Goal: Information Seeking & Learning: Find specific page/section

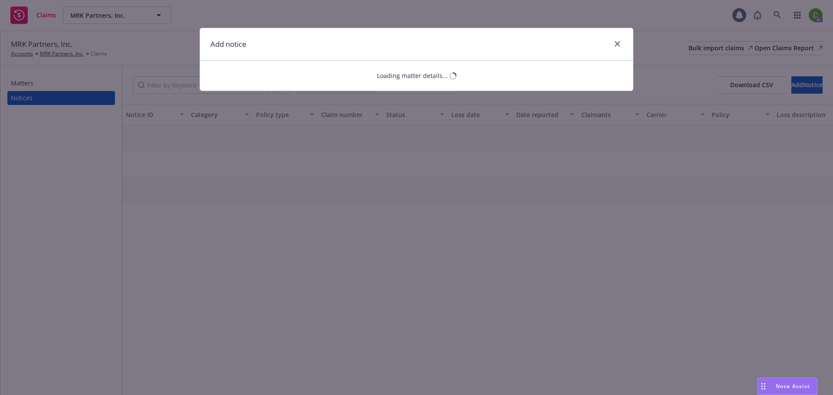
select select "GENERAL_LIABILITY"
select select "open"
select select "CLAIM"
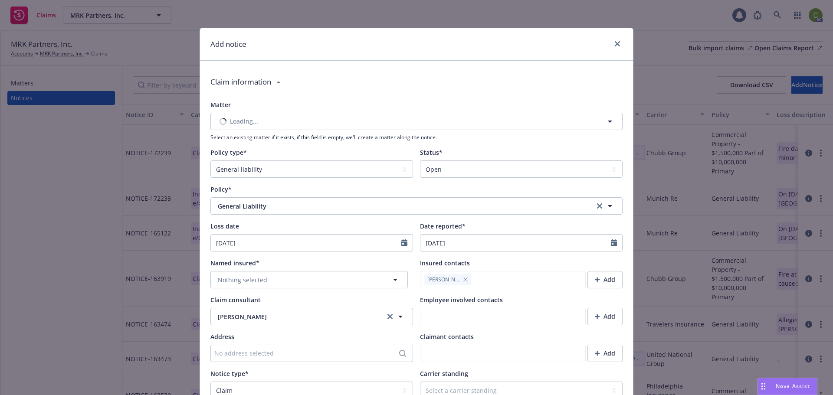
type textarea "x"
type textarea "Insured received complaint from tenant alleging: 1. BREACH OF IMPLIED WARRANTY …"
drag, startPoint x: 373, startPoint y: 280, endPoint x: 378, endPoint y: 279, distance: 5.2
click at [373, 279] on button "Nothing selected" at bounding box center [308, 279] width 197 height 17
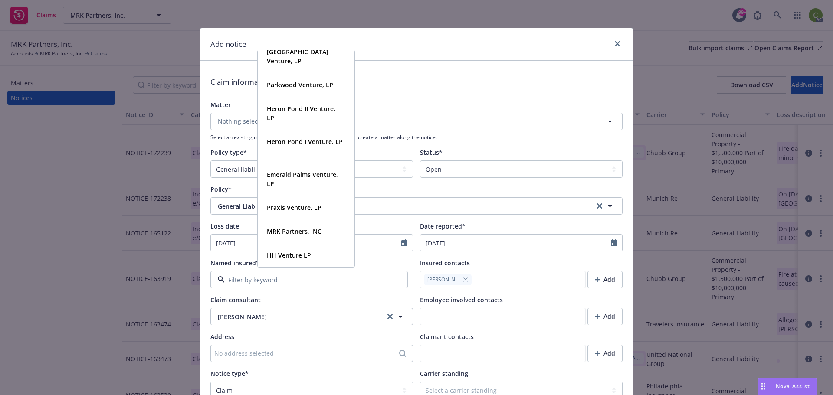
scroll to position [734, 0]
click at [307, 231] on strong "MRK Partners, INC" at bounding box center [294, 231] width 55 height 8
type textarea "x"
type textarea "Insured received complaint from tenant alleging: 1. BREACH OF IMPLIED WARRANTY …"
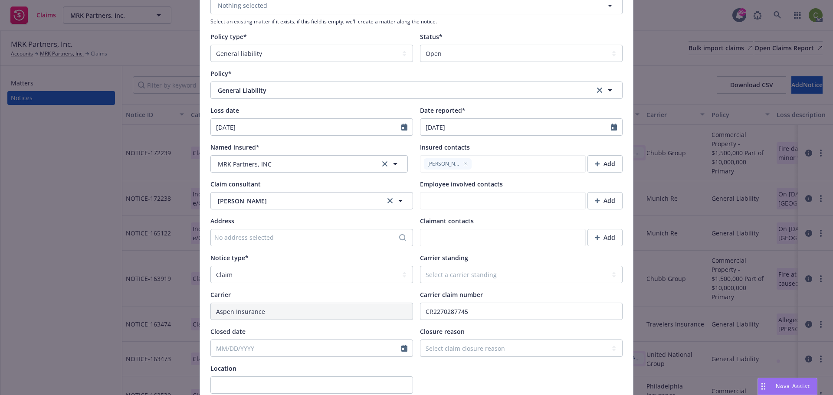
scroll to position [130, 0]
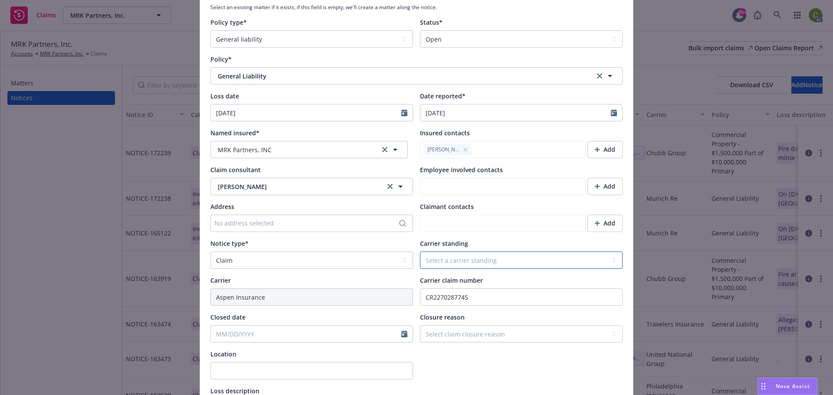
click at [469, 264] on select "Select a carrier standing Closed Not submitted Open Reopened Subrogated Withdra…" at bounding box center [521, 260] width 203 height 17
select select "CLOSED"
click at [420, 252] on select "Select a carrier standing Closed Not submitted Open Reopened Subrogated Withdra…" at bounding box center [521, 260] width 203 height 17
type textarea "x"
type textarea "Insured received complaint from tenant alleging: 1. BREACH OF IMPLIED WARRANTY …"
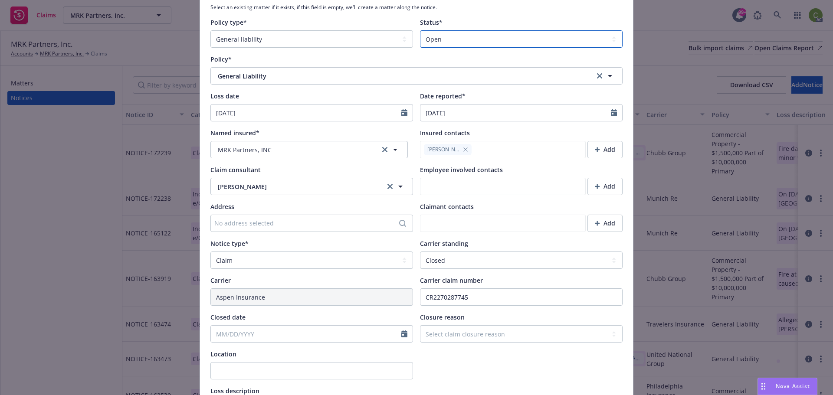
drag, startPoint x: 457, startPoint y: 35, endPoint x: 438, endPoint y: 39, distance: 18.8
click at [457, 35] on select "Select a status Closed Open" at bounding box center [521, 38] width 203 height 17
select select "closed"
click at [420, 30] on select "Select a status Closed Open" at bounding box center [521, 38] width 203 height 17
type textarea "x"
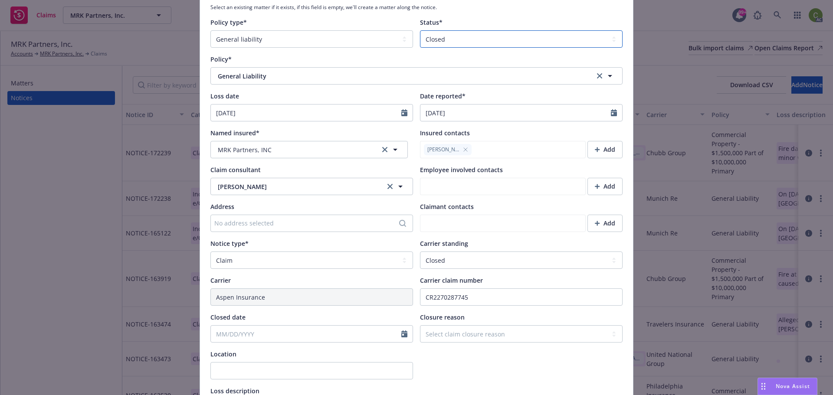
type textarea "Insured received complaint from tenant alleging: 1. BREACH OF IMPLIED WARRANTY …"
click at [445, 331] on select "Select claim closure reason Administrative closure Closed Closed no liability f…" at bounding box center [521, 333] width 203 height 17
select select "denied-no-applicable-coverage"
click at [420, 325] on select "Select claim closure reason Administrative closure Closed Closed no liability f…" at bounding box center [521, 333] width 203 height 17
type textarea "x"
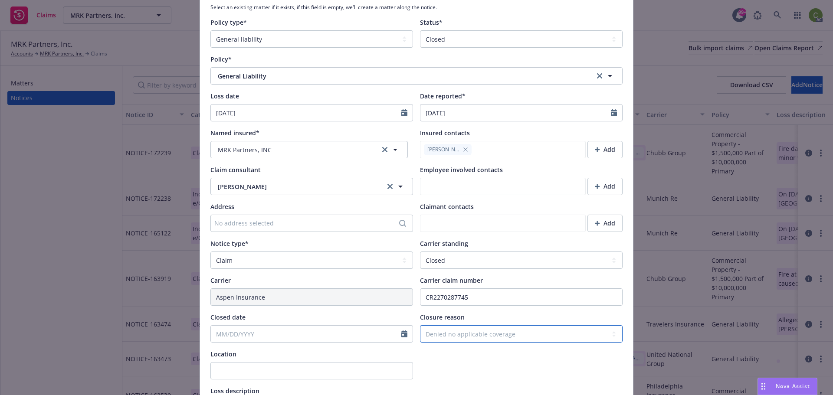
type textarea "Insured received complaint from tenant alleging: 1. BREACH OF IMPLIED WARRANTY …"
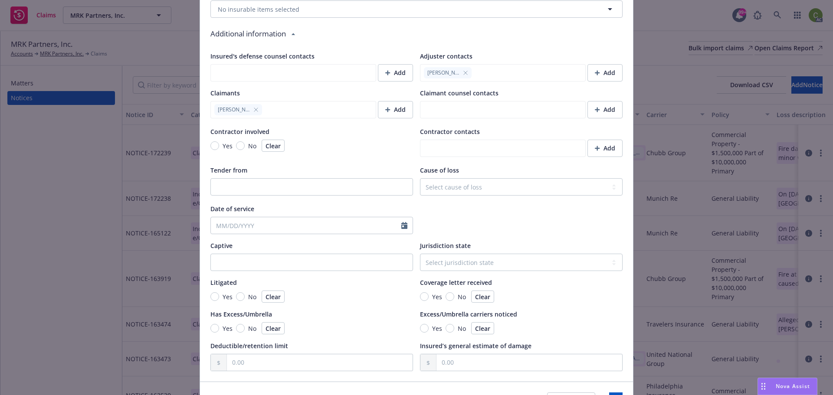
scroll to position [779, 0]
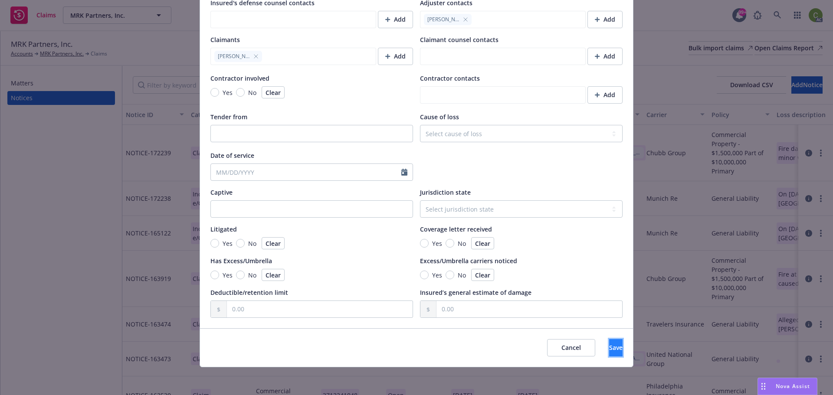
click at [609, 349] on button "Save" at bounding box center [615, 347] width 13 height 17
type textarea "x"
type textarea "Insured received complaint from tenant alleging: 1. BREACH OF IMPLIED WARRANTY …"
type textarea "x"
type textarea "Insured received complaint from tenant alleging: 1. BREACH OF IMPLIED WARRANTY …"
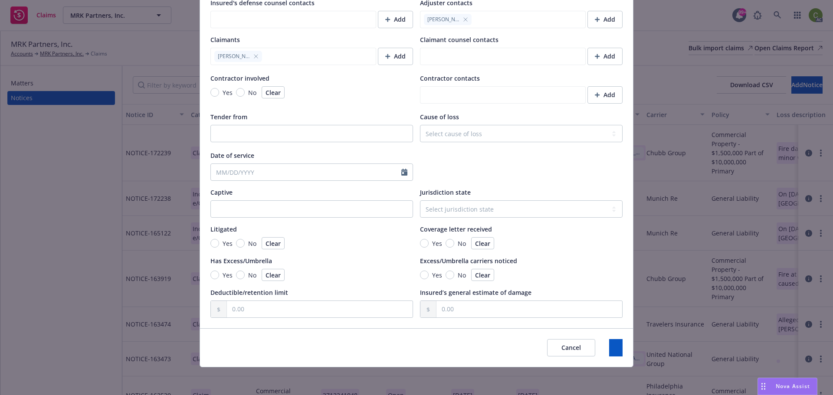
type textarea "x"
type textarea "Insured received complaint from tenant alleging: 1. BREACH OF IMPLIED WARRANTY …"
type textarea "x"
type textarea "Insured received complaint from tenant alleging: 1. BREACH OF IMPLIED WARRANTY …"
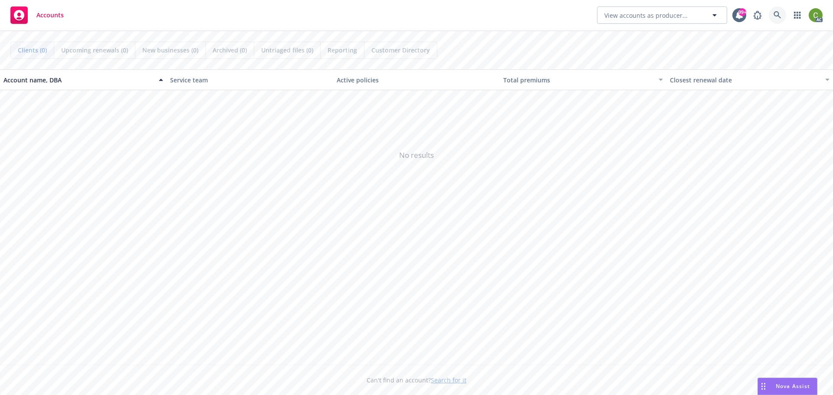
click at [778, 16] on icon at bounding box center [777, 14] width 7 height 7
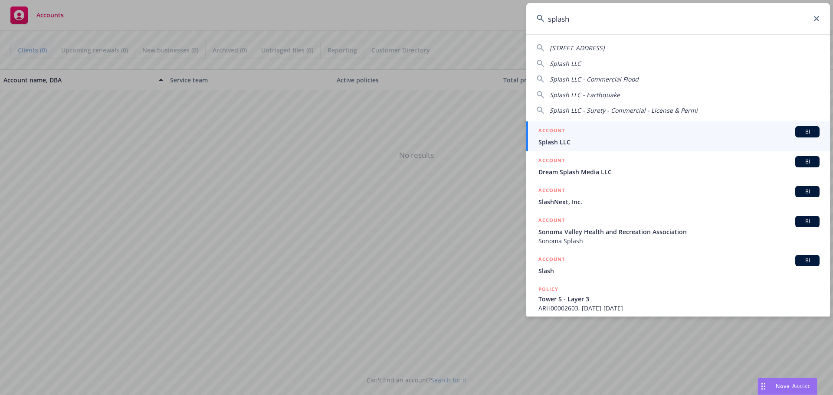
type input "splash"
click at [735, 138] on span "Splash LLC" at bounding box center [679, 142] width 281 height 9
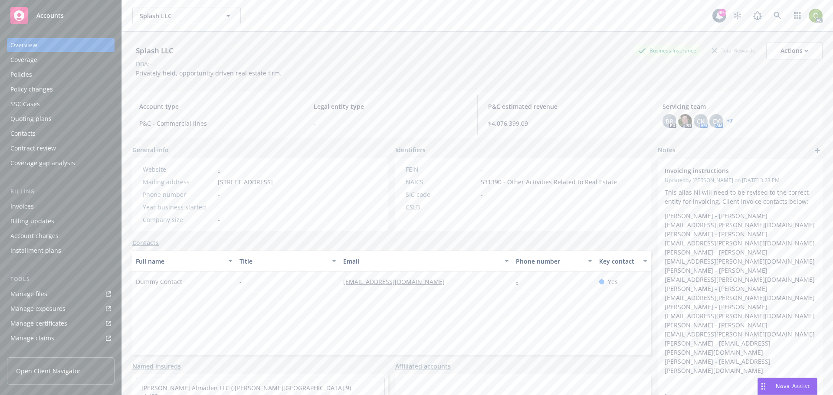
click at [26, 73] on div "Policies" at bounding box center [21, 75] width 22 height 14
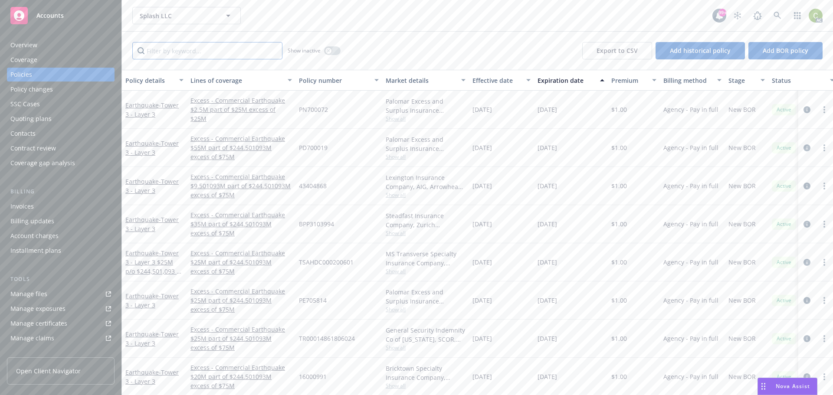
click at [233, 50] on input "Filter by keyword..." at bounding box center [207, 50] width 150 height 17
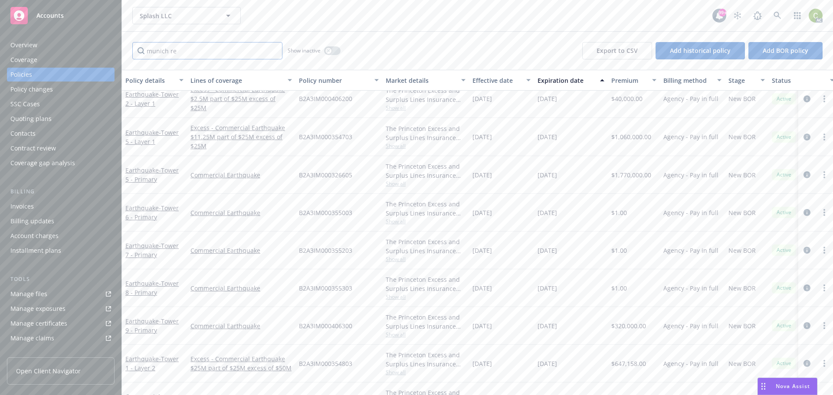
scroll to position [146, 0]
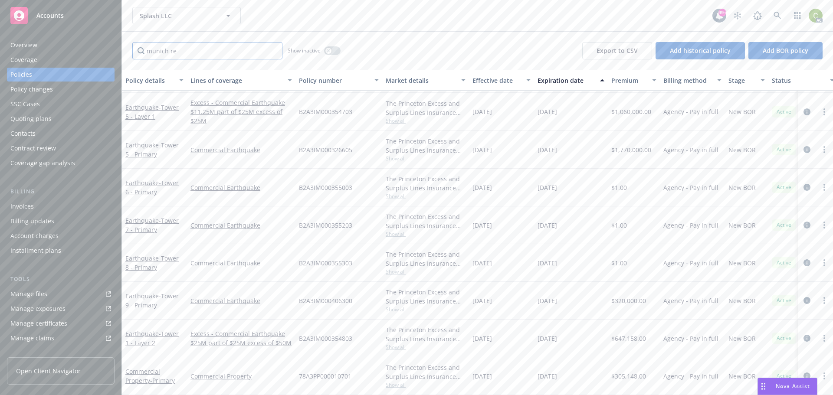
type input "munich re"
click at [397, 344] on span "Show all" at bounding box center [426, 347] width 80 height 7
click at [154, 330] on link "Earthquake - Tower 1 - Layer 2" at bounding box center [151, 338] width 53 height 17
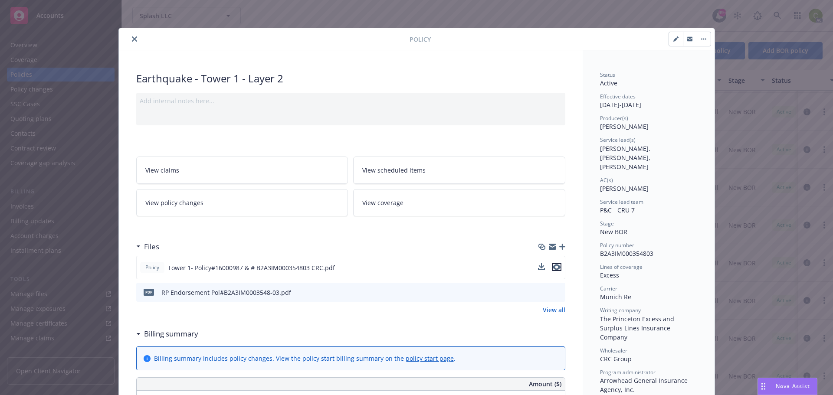
click at [555, 269] on icon "preview file" at bounding box center [557, 267] width 8 height 6
click at [132, 39] on icon "close" at bounding box center [134, 38] width 5 height 5
click at [133, 38] on icon "close" at bounding box center [134, 38] width 5 height 5
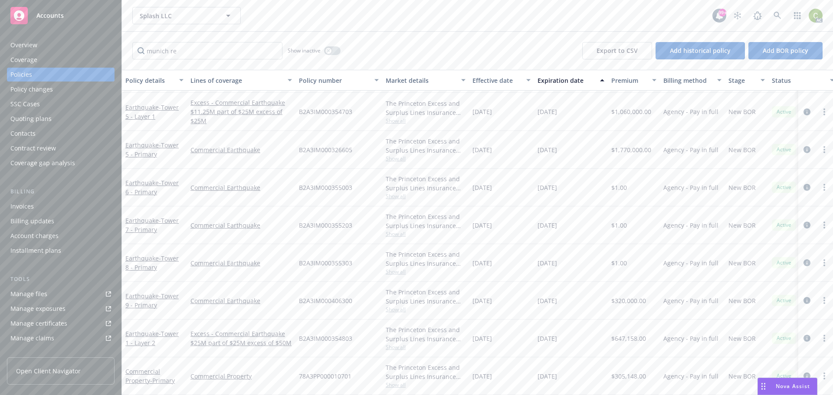
click at [240, 41] on div "munich re Show inactive Export to CSV Add historical policy Add BOR policy" at bounding box center [477, 51] width 711 height 38
click at [240, 49] on input "munich re" at bounding box center [207, 50] width 150 height 17
drag, startPoint x: 242, startPoint y: 53, endPoint x: 37, endPoint y: 48, distance: 204.9
click at [37, 48] on div "Accounts Overview Coverage Policies Policy changes SSC Cases Quoting plans Cont…" at bounding box center [416, 197] width 833 height 395
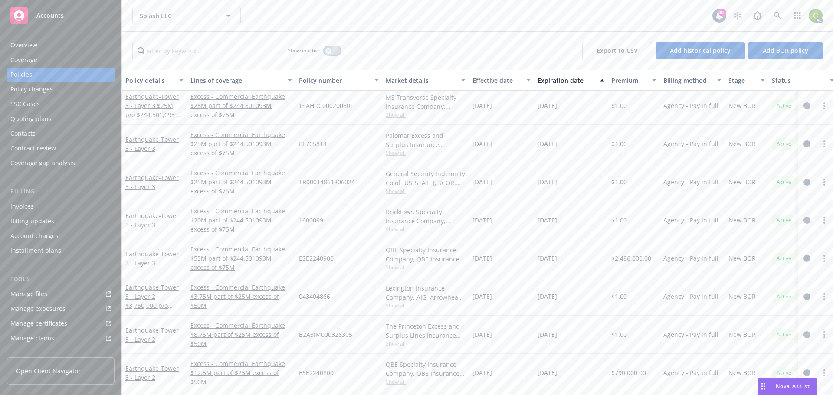
click at [329, 52] on icon "button" at bounding box center [328, 50] width 3 height 3
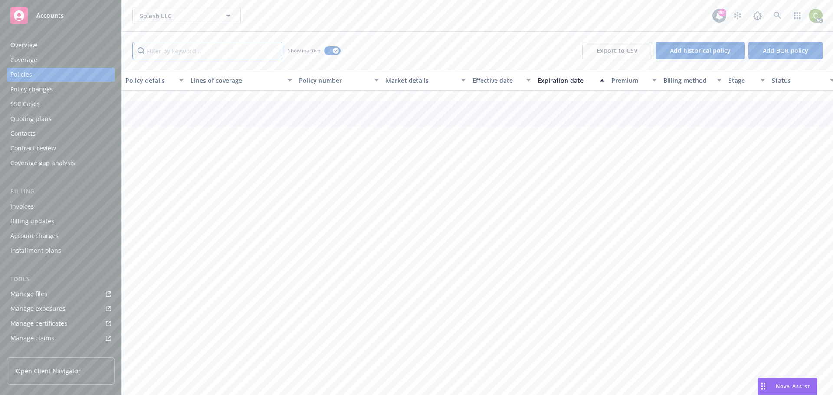
click at [232, 50] on input "Filter by keyword..." at bounding box center [207, 50] width 150 height 17
type input "0107"
click at [140, 148] on div "Commercial Property - Primary" at bounding box center [154, 147] width 58 height 18
click at [140, 154] on link "Commercial Property - Primary" at bounding box center [149, 147] width 49 height 17
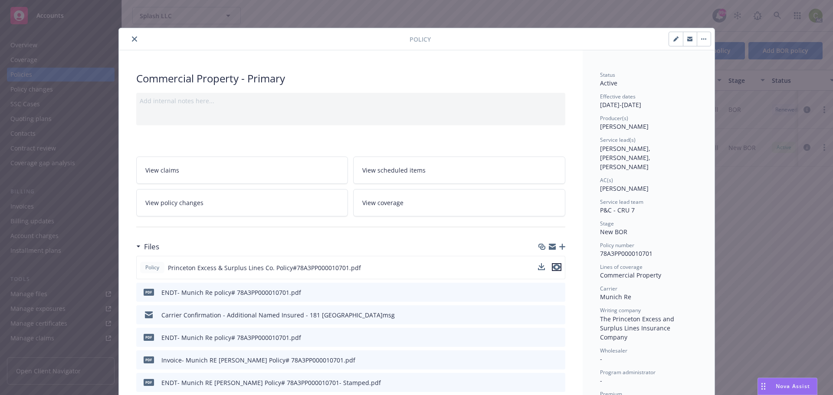
click at [556, 267] on icon "preview file" at bounding box center [557, 267] width 8 height 6
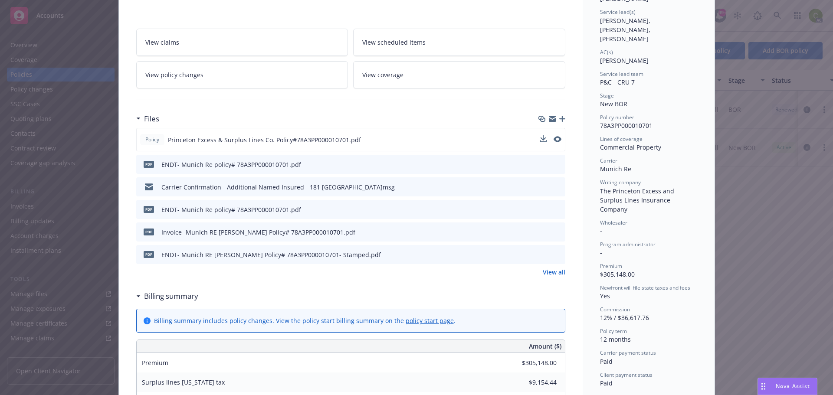
scroll to position [130, 0]
click at [551, 270] on link "View all" at bounding box center [554, 270] width 23 height 9
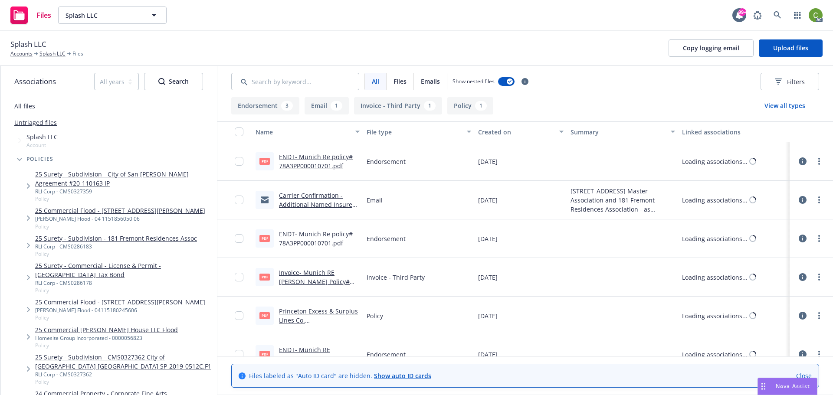
click at [319, 167] on link "ENDT- Munich Re policy# 78A3PP000010701.pdf" at bounding box center [316, 161] width 74 height 17
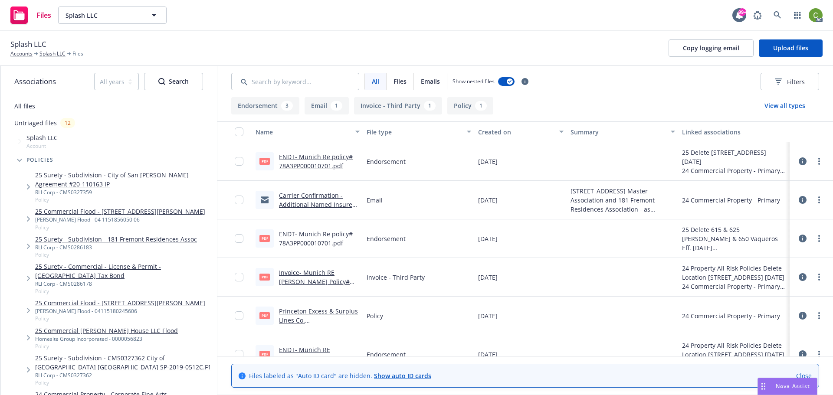
click at [327, 242] on link "ENDT- Munich Re policy# 78A3PP000010701.pdf" at bounding box center [316, 238] width 74 height 17
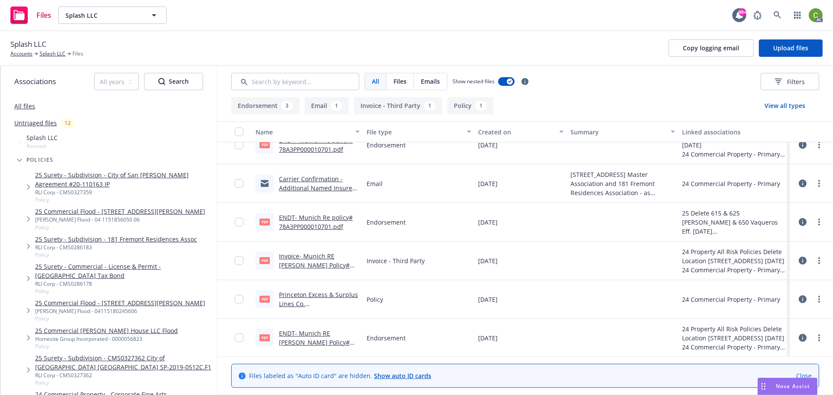
scroll to position [17, 0]
click at [293, 342] on link "ENDT- Munich RE [PERSON_NAME] Policy# 78A3PP000010701- Stamped.pdf" at bounding box center [314, 347] width 71 height 36
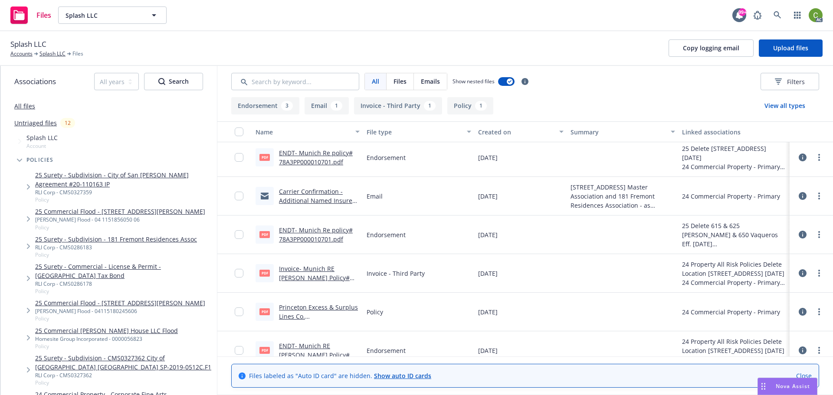
scroll to position [0, 0]
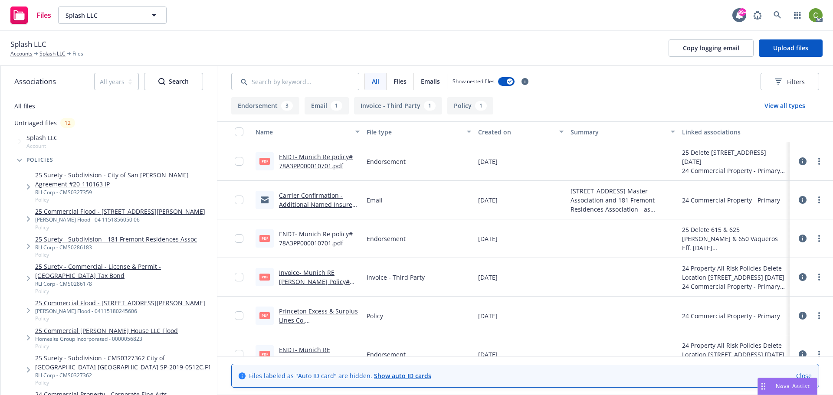
click at [304, 315] on link "Princeton Excess & Surplus Lines Co. Policy#78A3PP000010701.pdf" at bounding box center [318, 325] width 79 height 36
